Goal: Transaction & Acquisition: Purchase product/service

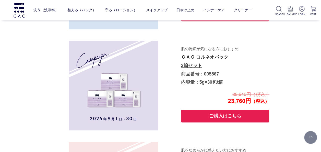
click at [198, 58] on link "ＣＡＣ コルネオパック 3箱セット" at bounding box center [204, 61] width 47 height 14
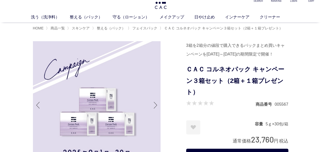
scroll to position [11, 0]
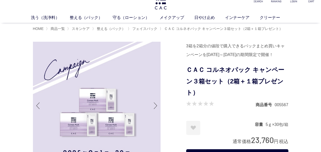
click at [198, 82] on h1 "ＣＡＣ コルネオパック キャンペーン３箱セット（2箱＋１箱プレゼント）" at bounding box center [237, 81] width 102 height 34
click at [183, 91] on div at bounding box center [109, 106] width 153 height 129
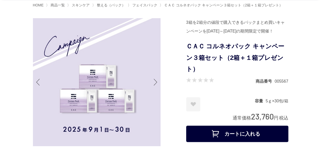
scroll to position [9, 0]
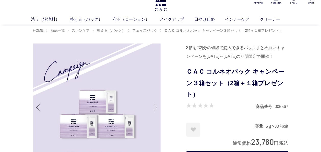
click at [133, 115] on img at bounding box center [97, 107] width 128 height 128
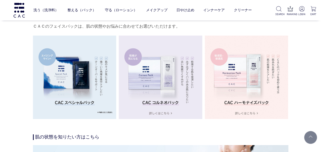
scroll to position [879, 0]
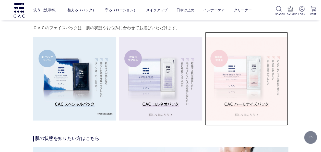
click at [249, 75] on img at bounding box center [247, 79] width 84 height 84
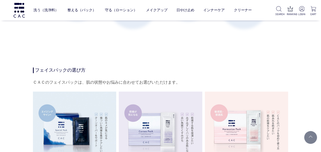
scroll to position [802, 0]
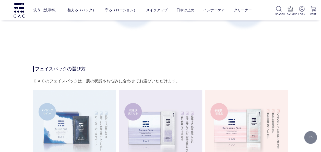
click at [100, 137] on img at bounding box center [75, 132] width 84 height 84
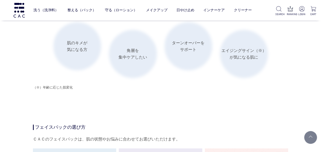
scroll to position [879, 0]
